Goal: Information Seeking & Learning: Learn about a topic

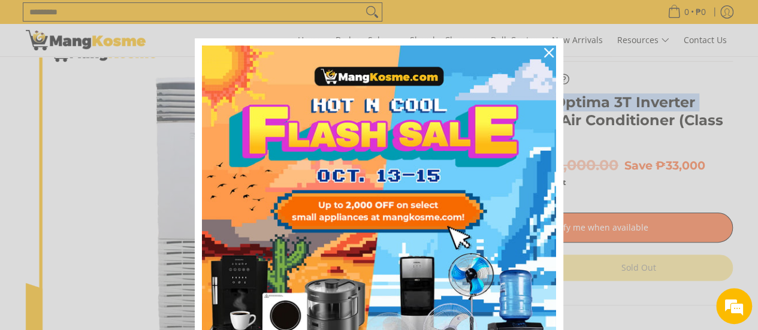
drag, startPoint x: 442, startPoint y: 106, endPoint x: 512, endPoint y: 124, distance: 71.8
click at [549, 50] on div "Close" at bounding box center [549, 52] width 19 height 19
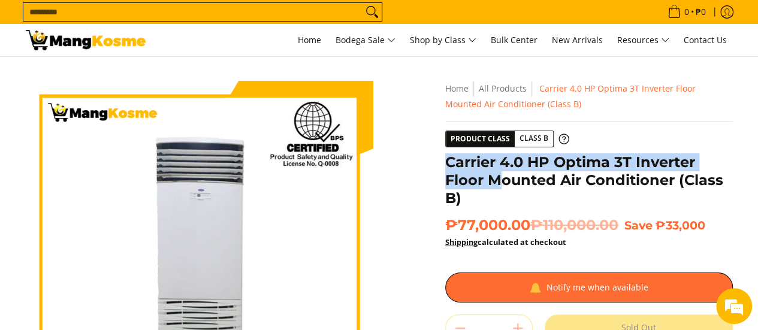
click at [442, 161] on div "**********" at bounding box center [589, 316] width 300 height 470
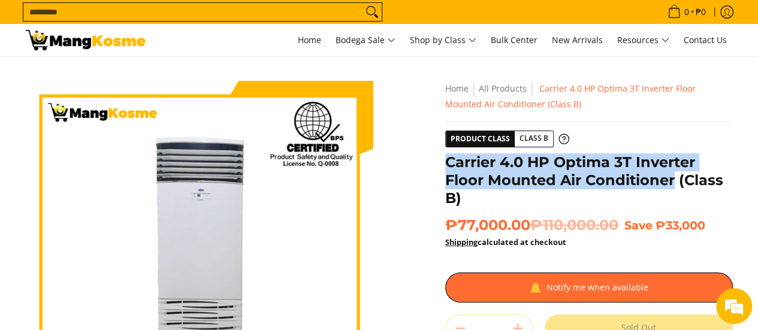
drag, startPoint x: 442, startPoint y: 157, endPoint x: 673, endPoint y: 185, distance: 232.5
click at [673, 185] on div "**********" at bounding box center [589, 316] width 300 height 470
copy h1 "Carrier 4.0 HP Optima 3T Inverter Floor Mounted Air Conditioner"
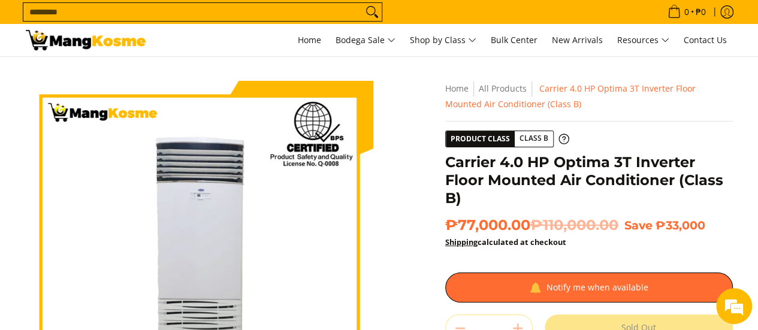
click at [405, 184] on div "Skip to Main Content Enable zoom Disable zoom Enable zoom Disable zoom Enable z…" at bounding box center [379, 321] width 719 height 480
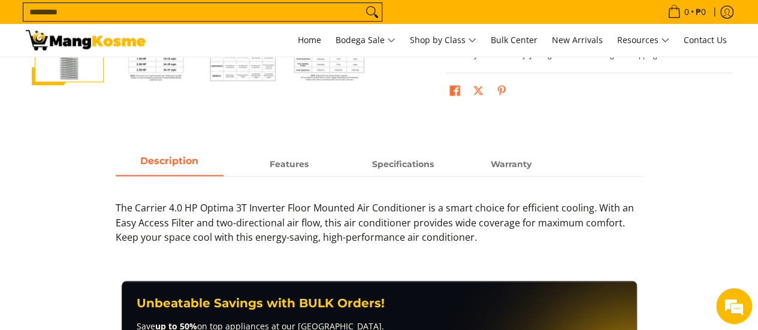
scroll to position [420, 0]
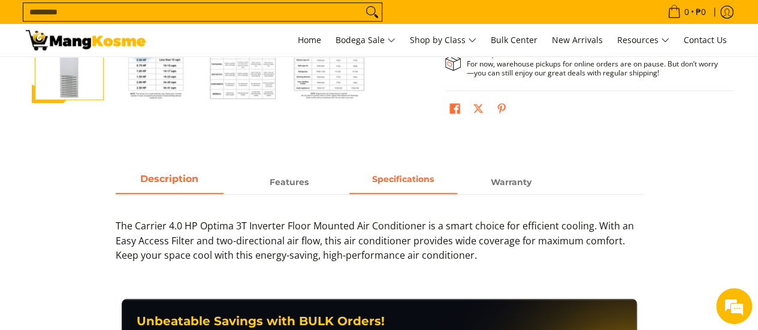
click at [416, 185] on span "Specifications" at bounding box center [404, 182] width 108 height 22
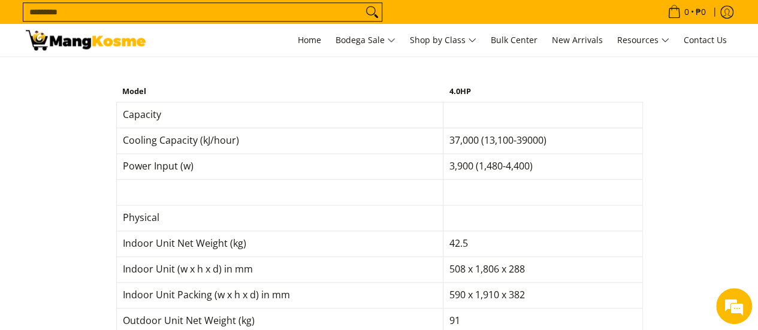
scroll to position [540, 0]
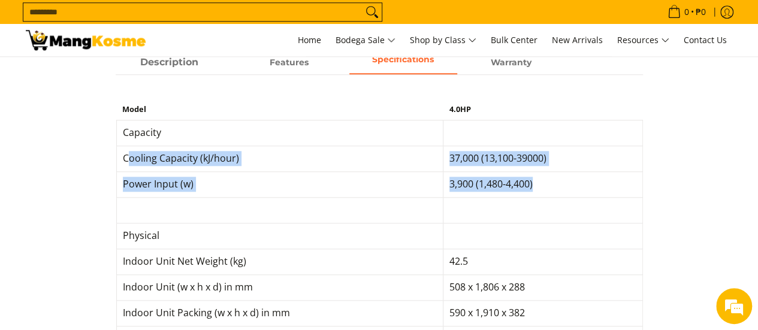
drag, startPoint x: 129, startPoint y: 158, endPoint x: 531, endPoint y: 194, distance: 403.9
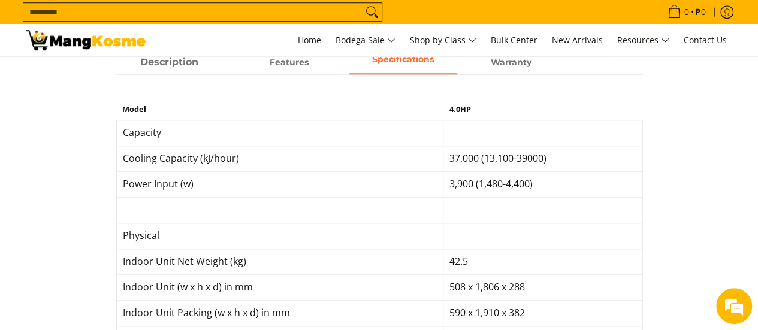
click at [122, 155] on td "Cooling Capacity (kJ/hour)" at bounding box center [279, 159] width 327 height 26
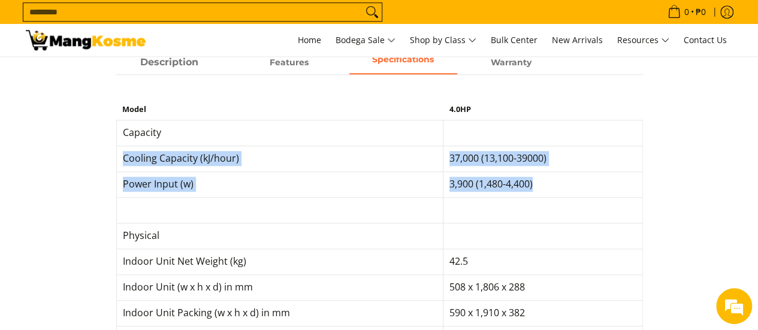
drag, startPoint x: 120, startPoint y: 156, endPoint x: 572, endPoint y: 198, distance: 454.0
copy tbody "Cooling Capacity (kJ/hour) 37,000 (13,100-39000) Power Input (w) 3,900 (1,480-4…"
click at [236, 158] on div "Cooling Capacity (kJ/hour)" at bounding box center [280, 158] width 314 height 15
drag, startPoint x: 212, startPoint y: 183, endPoint x: 187, endPoint y: 171, distance: 28.2
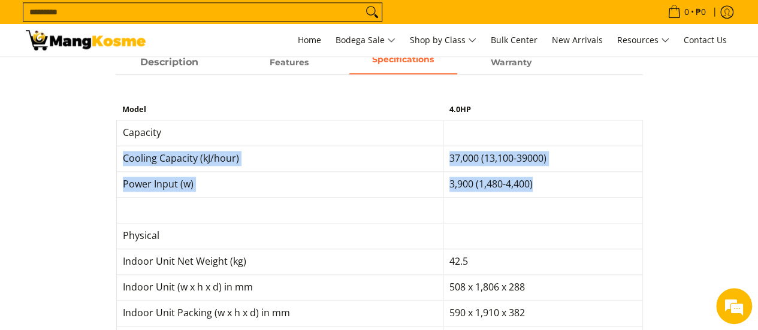
click at [213, 183] on div "Power Input (w)" at bounding box center [280, 184] width 314 height 15
click at [155, 157] on div "Cooling Capacity (kJ/hour)" at bounding box center [280, 158] width 314 height 15
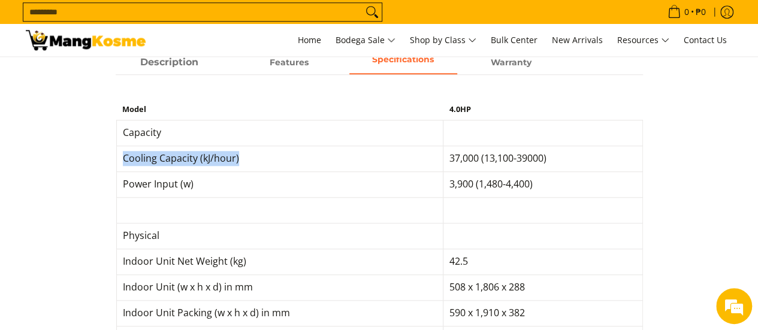
drag, startPoint x: 122, startPoint y: 156, endPoint x: 239, endPoint y: 155, distance: 116.9
click at [239, 155] on div "Cooling Capacity (kJ/hour)" at bounding box center [280, 158] width 314 height 15
copy div "Cooling Capacity (kJ/hour)"
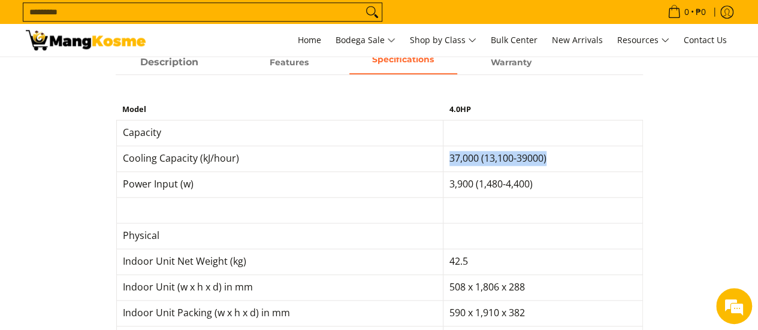
drag, startPoint x: 447, startPoint y: 158, endPoint x: 548, endPoint y: 158, distance: 100.7
click at [548, 158] on div "37,000 (13,100-39000)" at bounding box center [543, 158] width 187 height 15
copy div "37,000 (13,100-39000)"
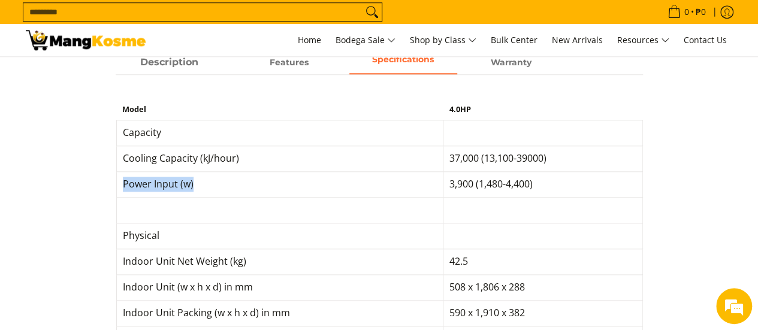
drag, startPoint x: 122, startPoint y: 183, endPoint x: 193, endPoint y: 193, distance: 72.1
click at [193, 193] on td "Power Input (w)" at bounding box center [279, 184] width 327 height 26
copy div "Power Input (w)"
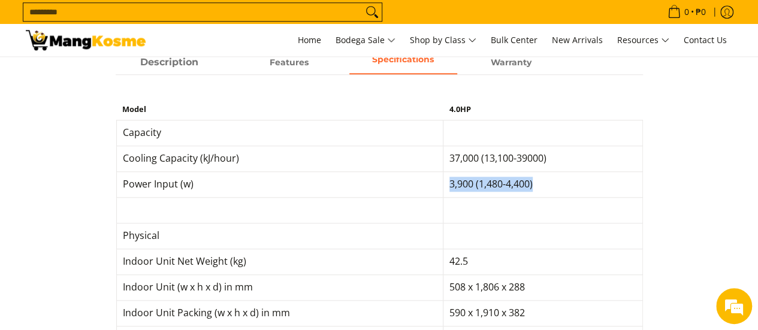
drag, startPoint x: 447, startPoint y: 183, endPoint x: 541, endPoint y: 188, distance: 93.7
click at [541, 188] on div "3,900 (1,480-4,400)" at bounding box center [543, 184] width 187 height 15
copy div "3,900 (1,480-4,400)"
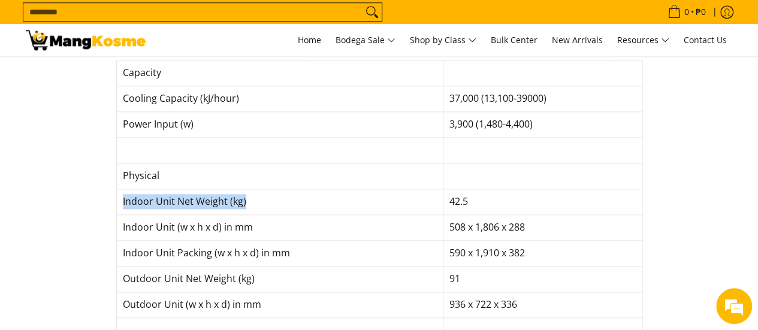
drag, startPoint x: 121, startPoint y: 201, endPoint x: 245, endPoint y: 208, distance: 123.7
click at [245, 208] on td "Indoor Unit Net Weight (kg)" at bounding box center [279, 202] width 327 height 26
copy div "Indoor Unit Net Weight (kg)"
drag, startPoint x: 448, startPoint y: 201, endPoint x: 465, endPoint y: 204, distance: 17.1
click at [465, 204] on div "42.5" at bounding box center [543, 201] width 187 height 15
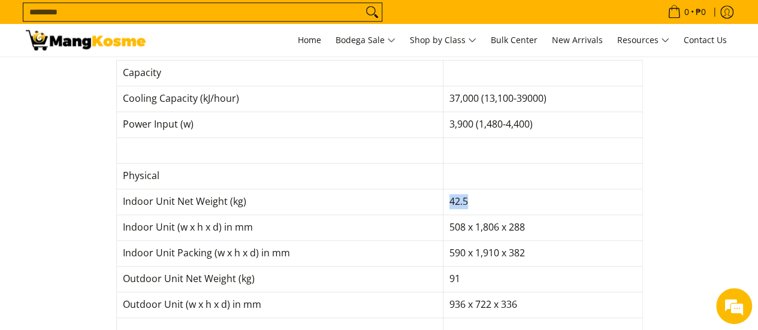
copy div "42.5"
drag, startPoint x: 120, startPoint y: 228, endPoint x: 249, endPoint y: 233, distance: 129.0
click at [249, 233] on td "Indoor Unit (w x h x d) in mm" at bounding box center [279, 228] width 327 height 26
copy div "Indoor Unit (w x h x d) in mm"
drag, startPoint x: 448, startPoint y: 225, endPoint x: 525, endPoint y: 226, distance: 76.8
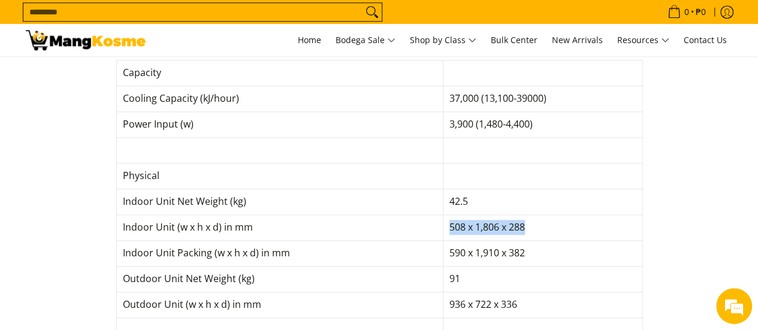
click at [525, 226] on div "508 x 1,806 x 288" at bounding box center [543, 227] width 187 height 15
copy div "508 x 1,806 x 288"
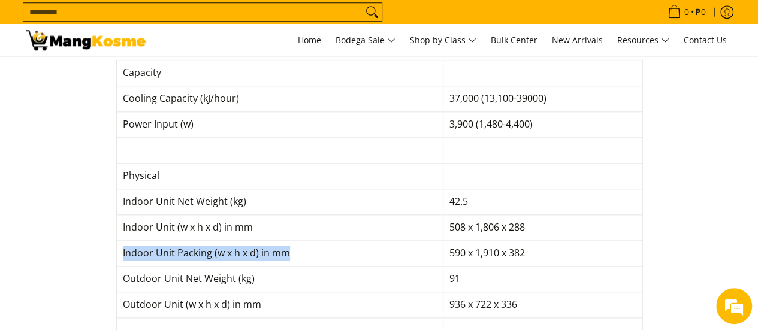
drag, startPoint x: 123, startPoint y: 254, endPoint x: 290, endPoint y: 256, distance: 167.3
click at [290, 256] on div "Indoor Unit Packing (w x h x d) in mm" at bounding box center [280, 253] width 314 height 15
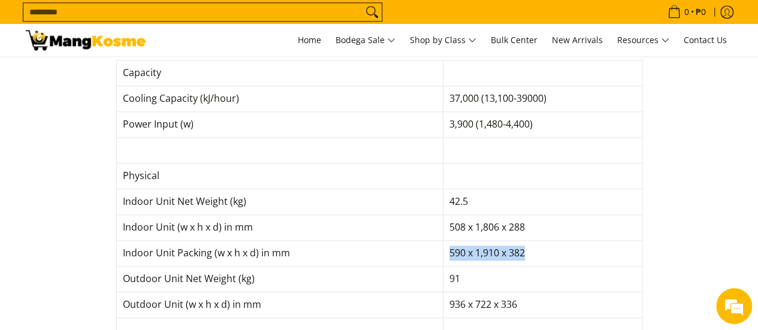
drag, startPoint x: 448, startPoint y: 250, endPoint x: 526, endPoint y: 257, distance: 78.3
click at [526, 257] on div "590 x 1,910 x 382" at bounding box center [543, 253] width 187 height 15
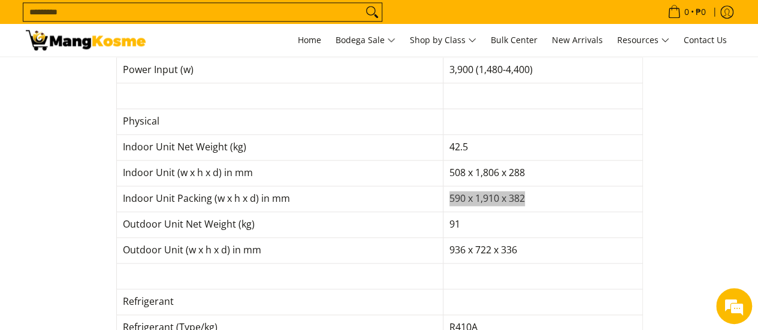
scroll to position [719, 0]
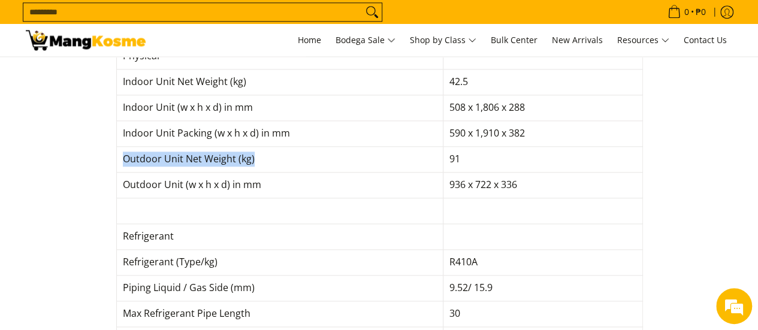
drag, startPoint x: 122, startPoint y: 156, endPoint x: 253, endPoint y: 162, distance: 130.9
click at [253, 162] on div "Outdoor Unit Net Weight (kg)" at bounding box center [280, 159] width 314 height 15
drag, startPoint x: 453, startPoint y: 157, endPoint x: 460, endPoint y: 159, distance: 8.0
click at [460, 159] on div "91" at bounding box center [543, 159] width 187 height 15
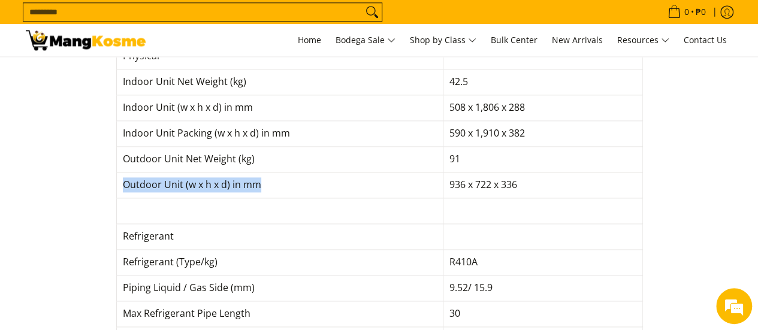
drag, startPoint x: 119, startPoint y: 183, endPoint x: 260, endPoint y: 188, distance: 141.6
click at [260, 188] on td "Outdoor Unit (w x h x d) in mm" at bounding box center [279, 185] width 327 height 26
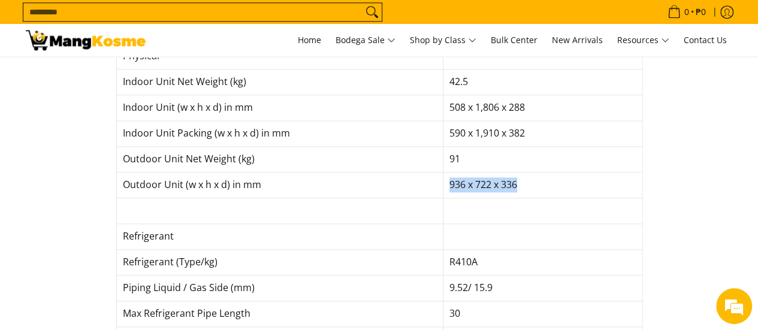
drag, startPoint x: 447, startPoint y: 185, endPoint x: 537, endPoint y: 192, distance: 90.8
click at [537, 192] on td "936 x 722 x 336" at bounding box center [543, 185] width 200 height 26
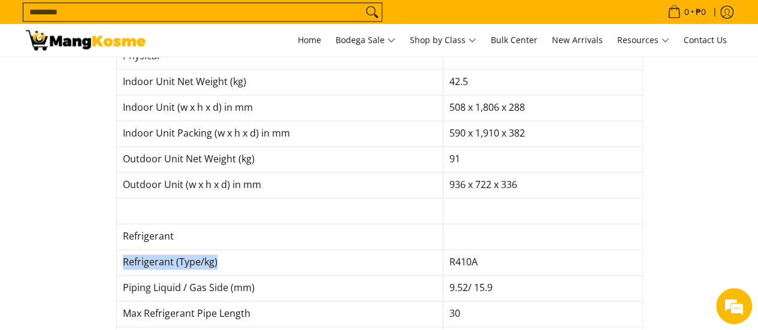
drag, startPoint x: 122, startPoint y: 261, endPoint x: 217, endPoint y: 266, distance: 94.9
click at [217, 266] on div "Refrigerant (Type/kg)" at bounding box center [280, 262] width 314 height 15
drag, startPoint x: 450, startPoint y: 258, endPoint x: 478, endPoint y: 261, distance: 28.3
click at [478, 261] on div "R410A" at bounding box center [543, 262] width 187 height 15
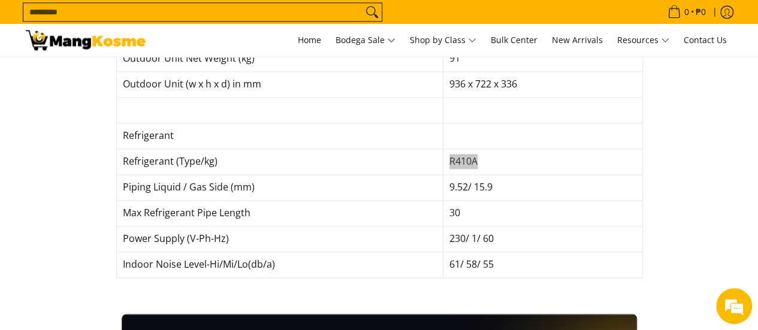
scroll to position [839, 0]
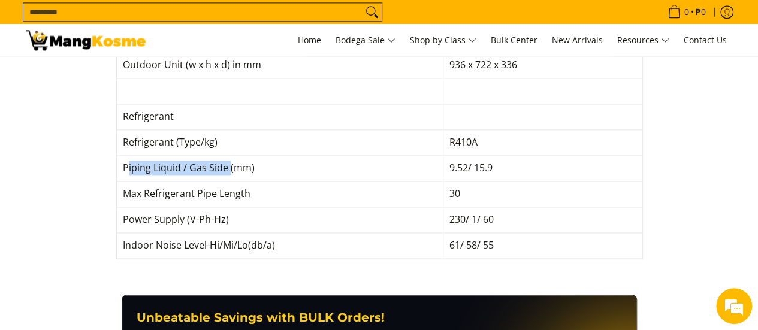
drag, startPoint x: 126, startPoint y: 168, endPoint x: 229, endPoint y: 175, distance: 103.4
click at [229, 175] on td "Piping Liquid / Gas Side (mm)" at bounding box center [279, 168] width 327 height 26
click at [121, 166] on td "Piping Liquid / Gas Side (mm)" at bounding box center [279, 168] width 327 height 26
drag, startPoint x: 123, startPoint y: 166, endPoint x: 255, endPoint y: 174, distance: 132.1
click at [255, 174] on td "Piping Liquid / Gas Side (mm)" at bounding box center [279, 168] width 327 height 26
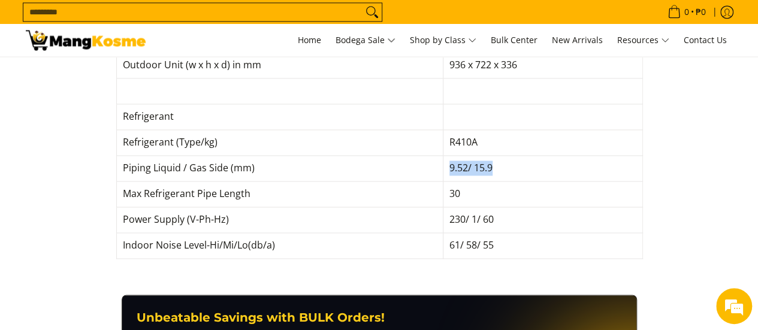
drag, startPoint x: 446, startPoint y: 165, endPoint x: 493, endPoint y: 167, distance: 46.8
click at [493, 167] on td "9.52/ 15.9" at bounding box center [543, 168] width 200 height 26
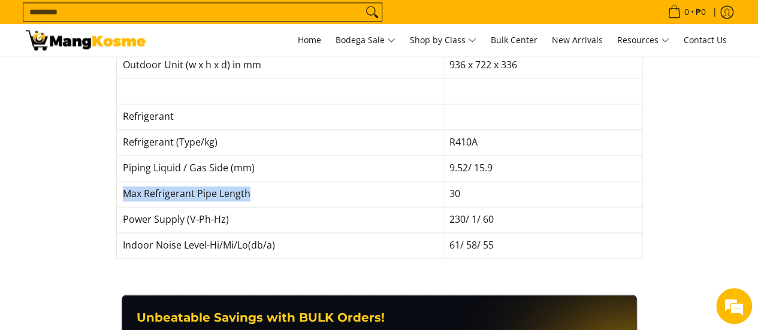
drag, startPoint x: 122, startPoint y: 191, endPoint x: 261, endPoint y: 198, distance: 139.9
click at [261, 198] on td "Max Refrigerant Pipe Length" at bounding box center [279, 194] width 327 height 26
drag, startPoint x: 449, startPoint y: 190, endPoint x: 457, endPoint y: 192, distance: 8.2
click at [457, 192] on div "30" at bounding box center [543, 193] width 187 height 15
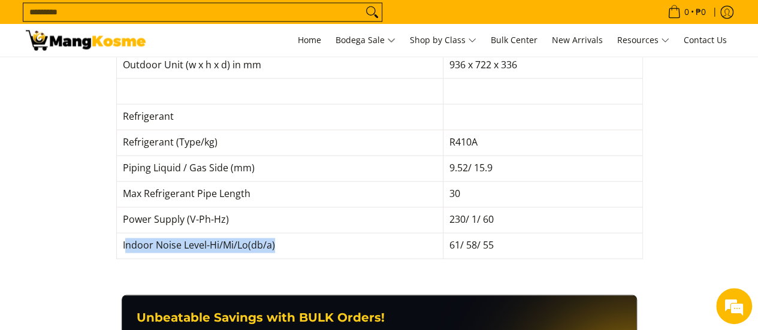
drag, startPoint x: 124, startPoint y: 245, endPoint x: 281, endPoint y: 252, distance: 157.3
click at [281, 252] on td "Indoor Noise Level-Hi/Mi/Lo(db/a)" at bounding box center [279, 246] width 327 height 26
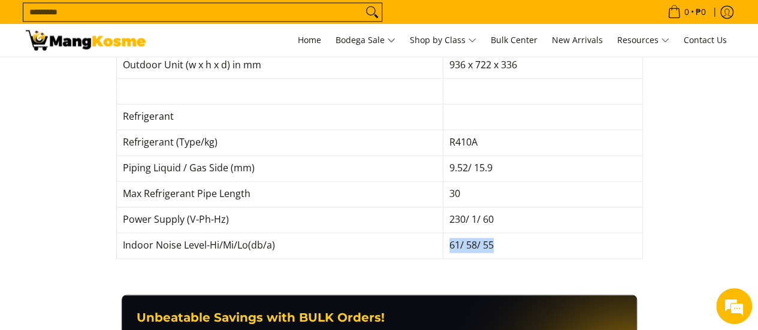
drag, startPoint x: 447, startPoint y: 240, endPoint x: 493, endPoint y: 247, distance: 46.6
click at [493, 247] on div "61/ 58/ 55" at bounding box center [543, 245] width 187 height 15
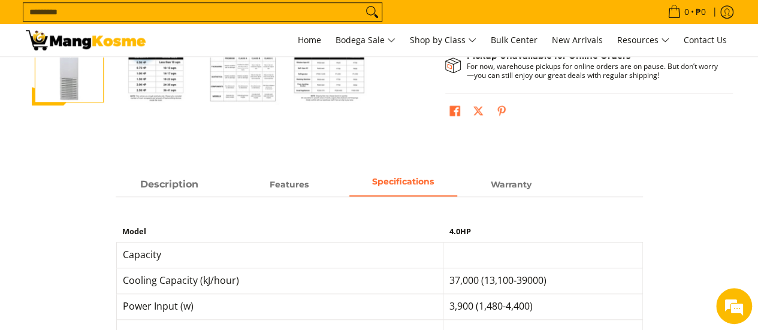
scroll to position [420, 0]
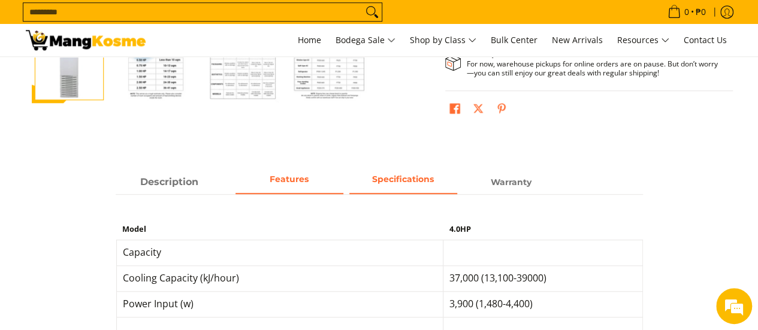
click at [303, 177] on strong "eatures" at bounding box center [292, 179] width 34 height 11
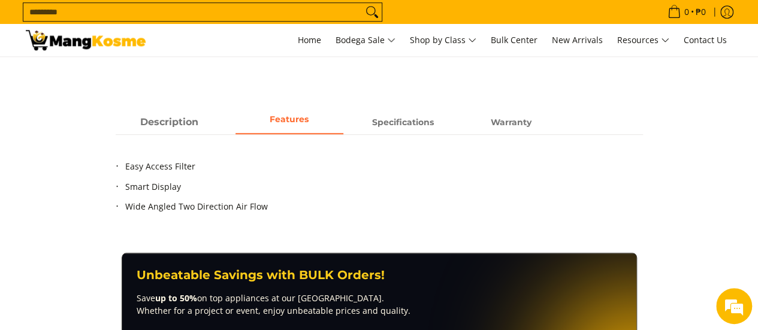
scroll to position [480, 0]
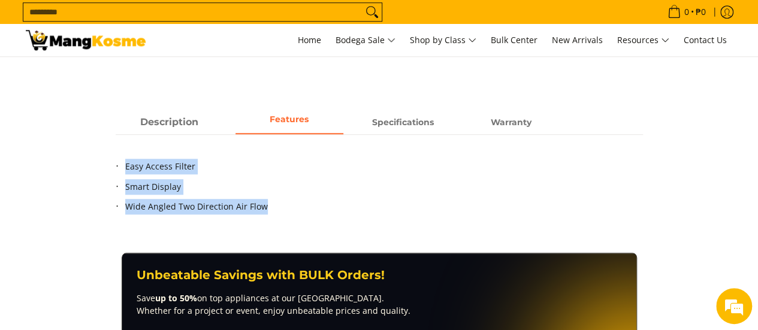
drag, startPoint x: 123, startPoint y: 165, endPoint x: 266, endPoint y: 209, distance: 149.8
click at [266, 209] on ul "Easy Access Filter Smart Display Wide Angled Two Direction Air Flow" at bounding box center [380, 194] width 528 height 70
click at [520, 127] on span "Warranty" at bounding box center [511, 123] width 108 height 22
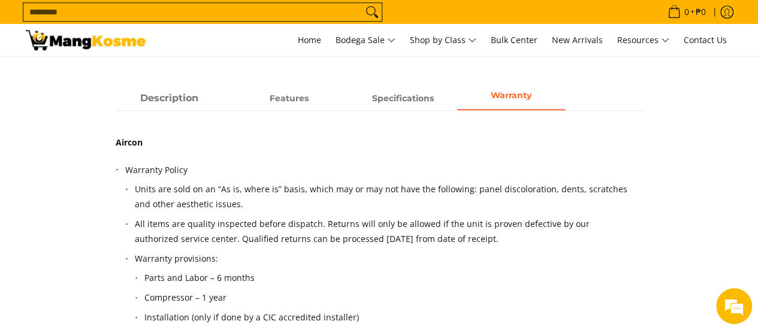
scroll to position [420, 0]
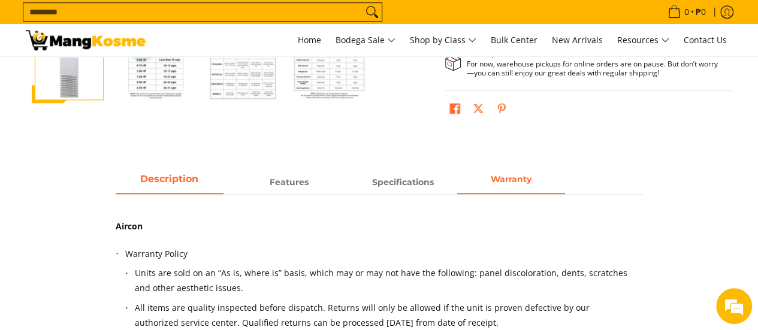
click at [186, 181] on span "Description" at bounding box center [170, 182] width 108 height 22
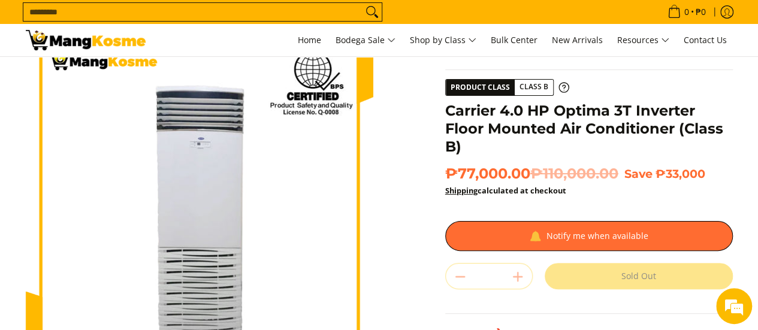
scroll to position [0, 0]
